Goal: Task Accomplishment & Management: Manage account settings

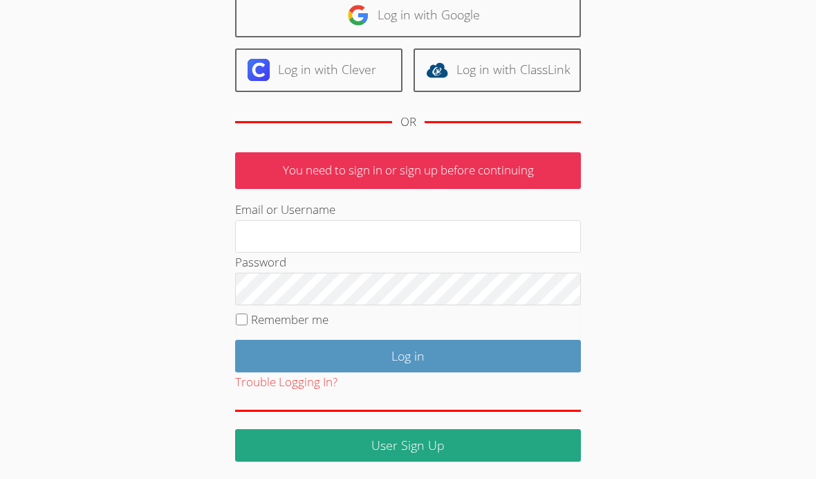
scroll to position [116, 0]
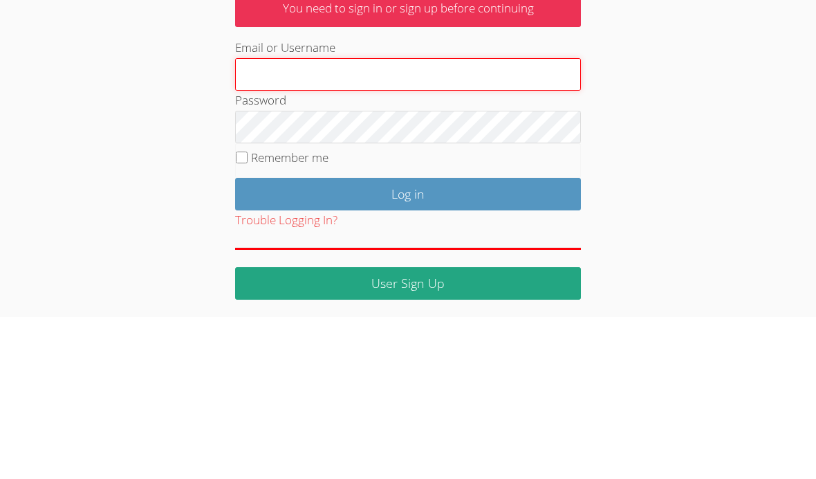
click at [408, 340] on input "Log in" at bounding box center [408, 356] width 346 height 33
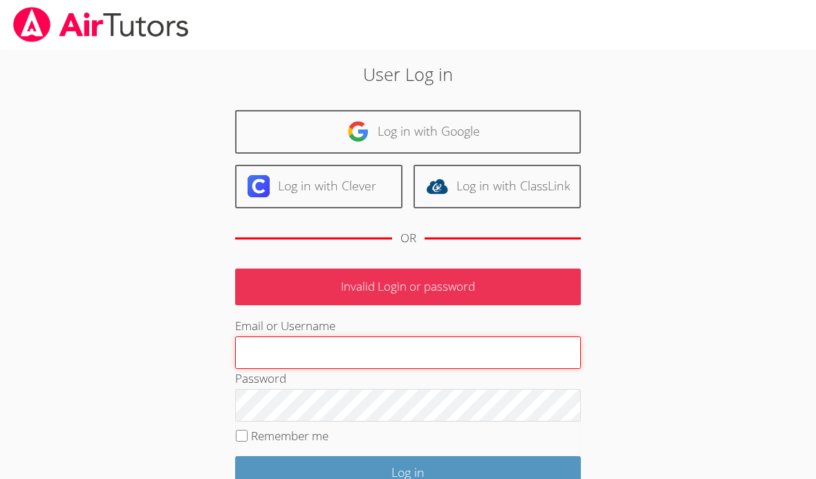
type input "[EMAIL_ADDRESS][DOMAIN_NAME]"
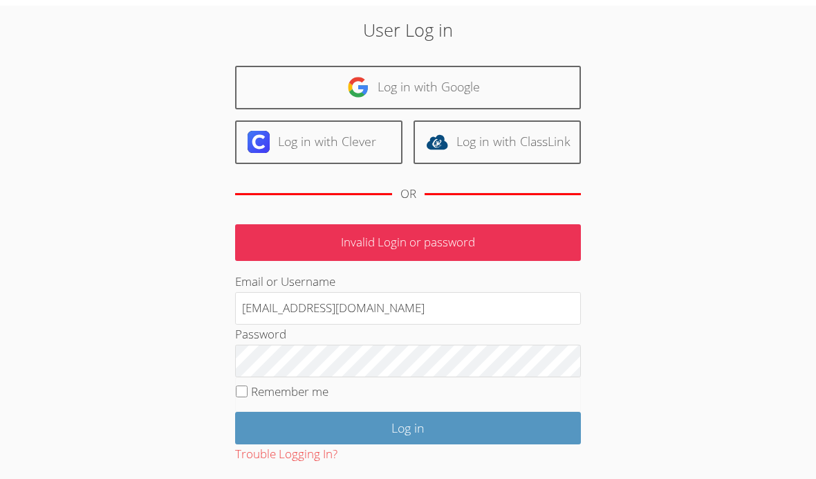
scroll to position [116, 0]
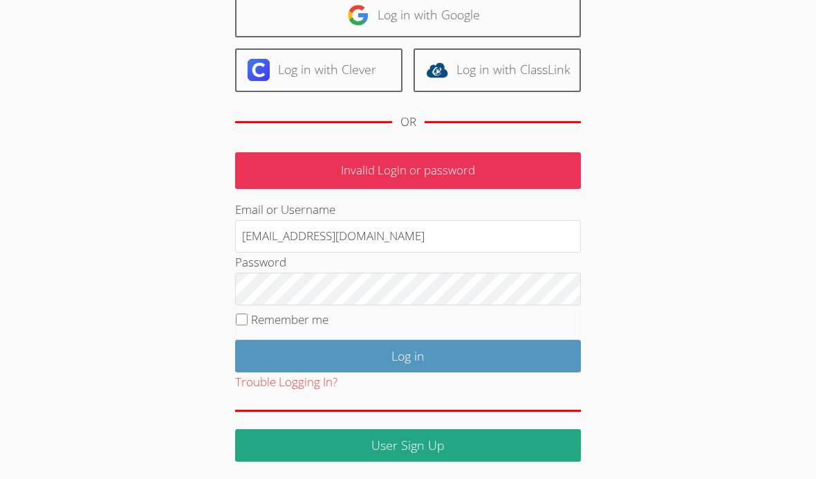
click at [246, 316] on input "Remember me" at bounding box center [242, 319] width 12 height 12
checkbox input "true"
click at [483, 360] on input "Log in" at bounding box center [408, 356] width 346 height 33
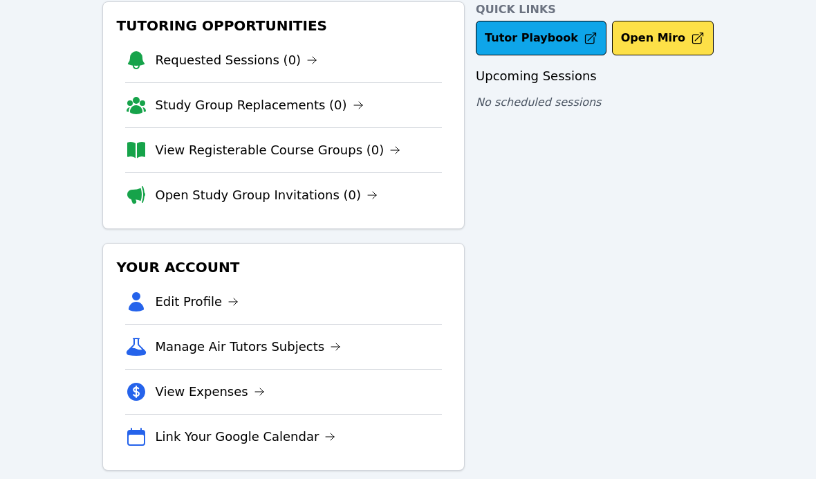
scroll to position [93, 0]
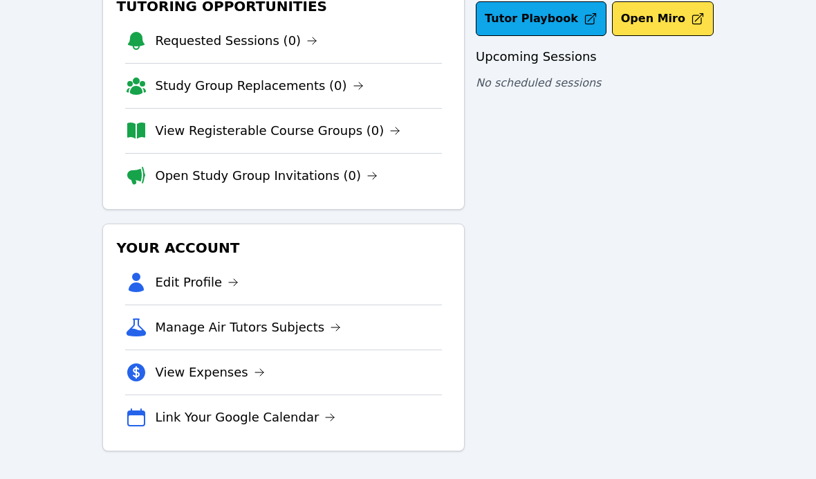
click at [299, 417] on link "Link Your Google Calendar" at bounding box center [246, 417] width 181 height 19
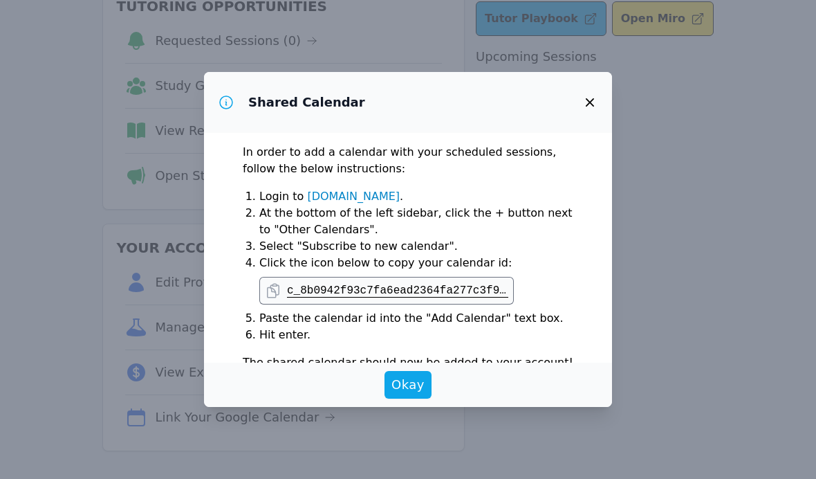
click at [372, 190] on link "[DOMAIN_NAME]" at bounding box center [353, 196] width 93 height 13
